Goal: Task Accomplishment & Management: Use online tool/utility

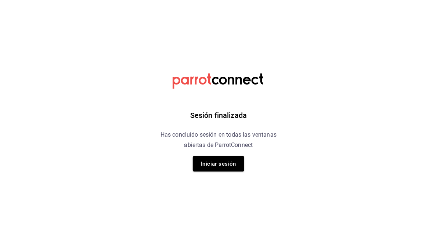
click at [233, 163] on button "Iniciar sesión" at bounding box center [218, 163] width 51 height 15
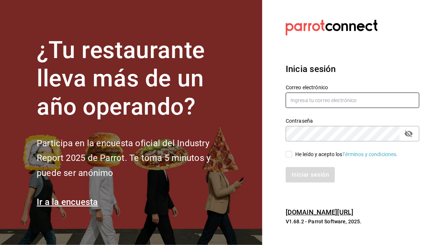
type input "juan.camacho@grupocosteno.com"
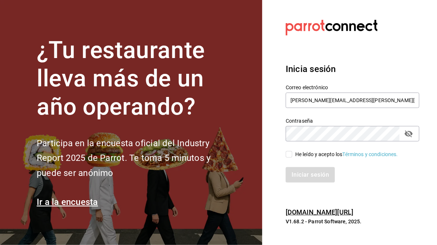
drag, startPoint x: 286, startPoint y: 157, endPoint x: 295, endPoint y: 162, distance: 10.3
click at [286, 157] on input "He leído y acepto los Términos y condiciones." at bounding box center [289, 154] width 7 height 7
checkbox input "true"
click at [306, 177] on button "Iniciar sesión" at bounding box center [311, 174] width 50 height 15
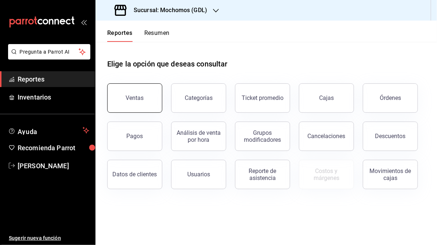
click at [137, 101] on div "Ventas" at bounding box center [135, 97] width 18 height 7
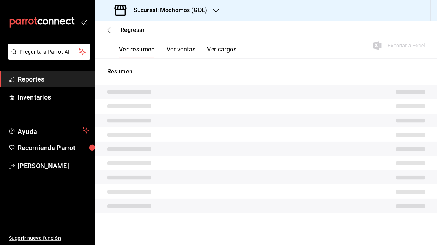
scroll to position [77, 0]
